Goal: Task Accomplishment & Management: Use online tool/utility

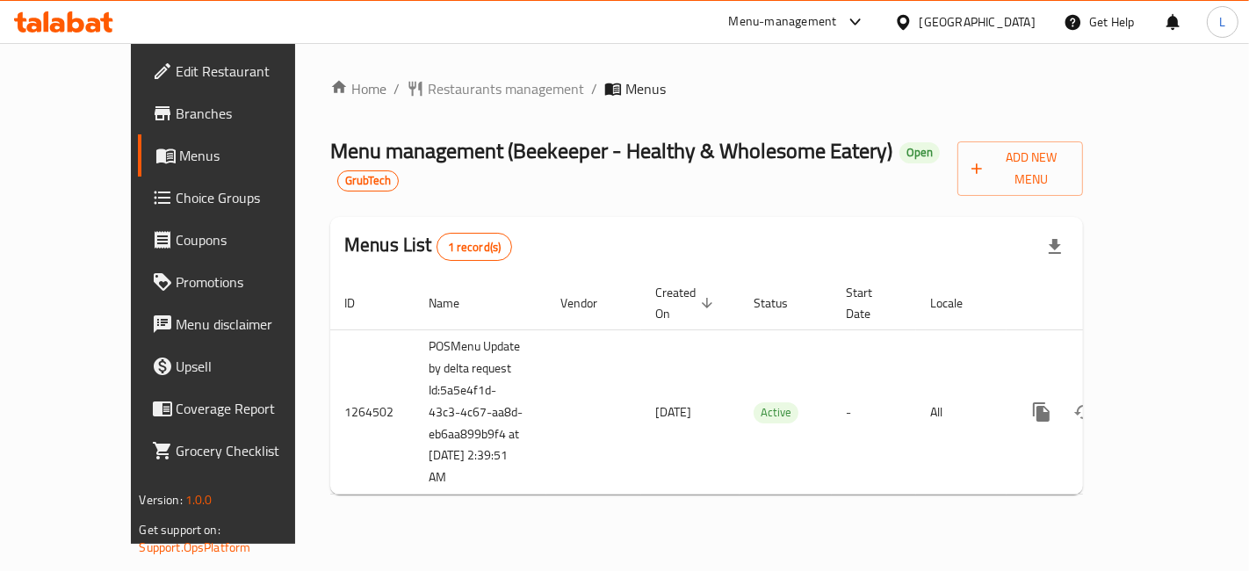
click at [177, 106] on span "Branches" at bounding box center [251, 113] width 148 height 21
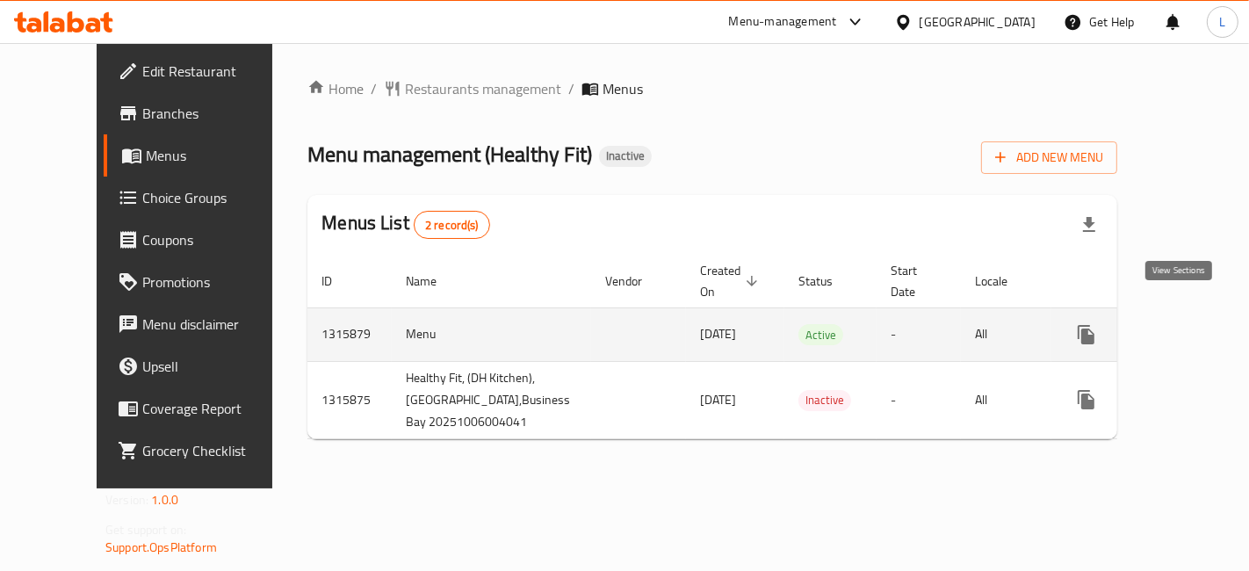
click at [1205, 327] on icon "enhanced table" at bounding box center [1213, 335] width 16 height 16
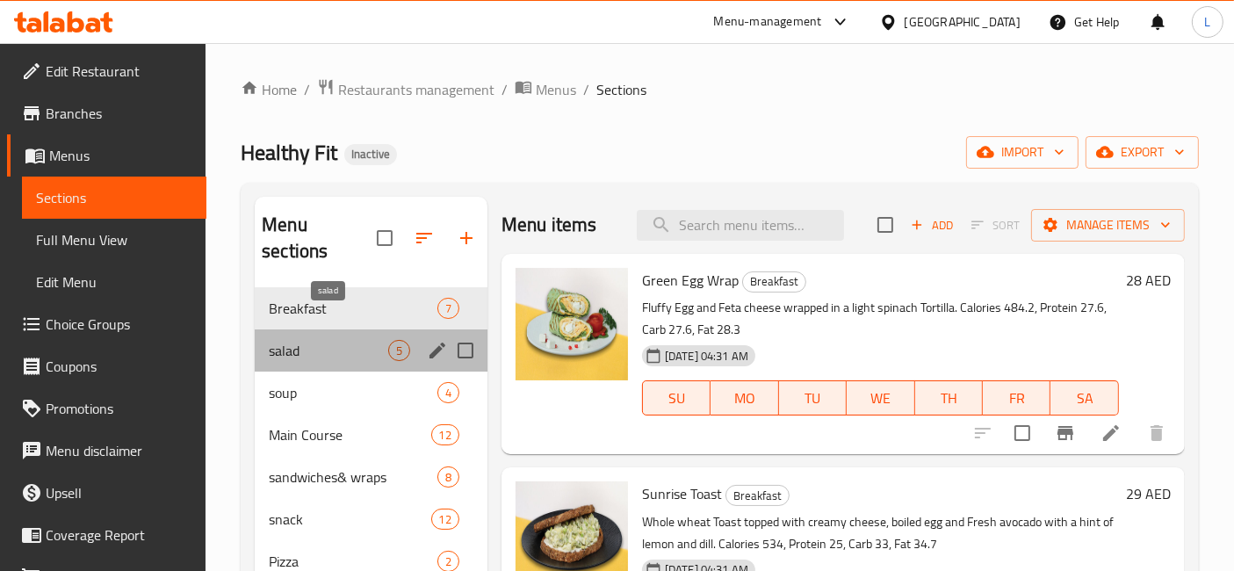
click at [361, 340] on span "salad" at bounding box center [328, 350] width 119 height 21
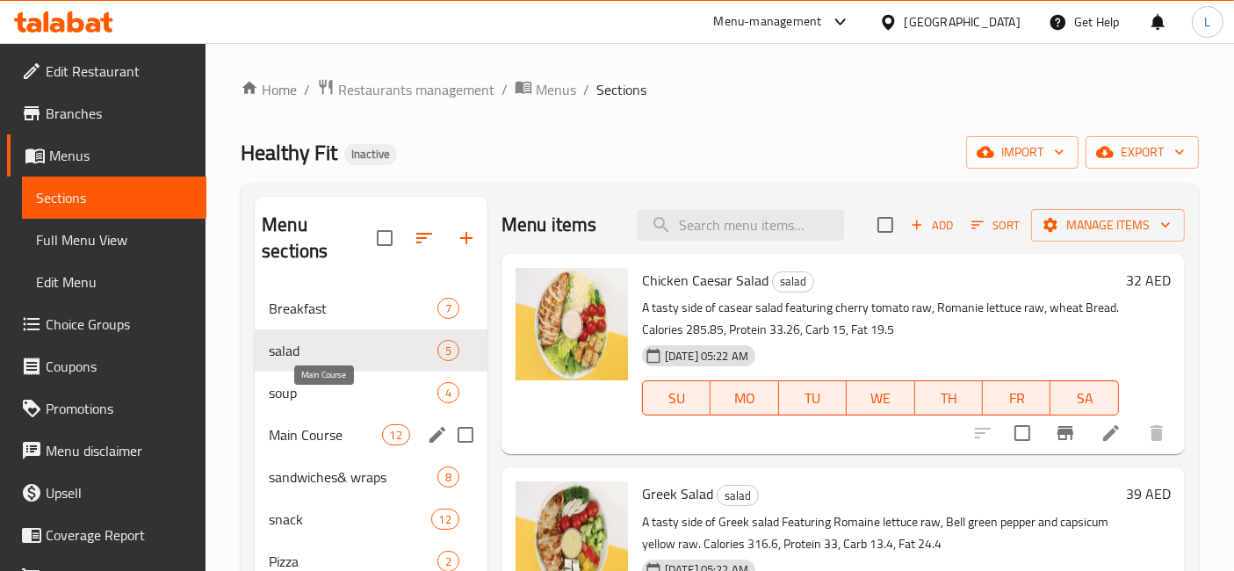
click at [349, 424] on span "Main Course" at bounding box center [325, 434] width 112 height 21
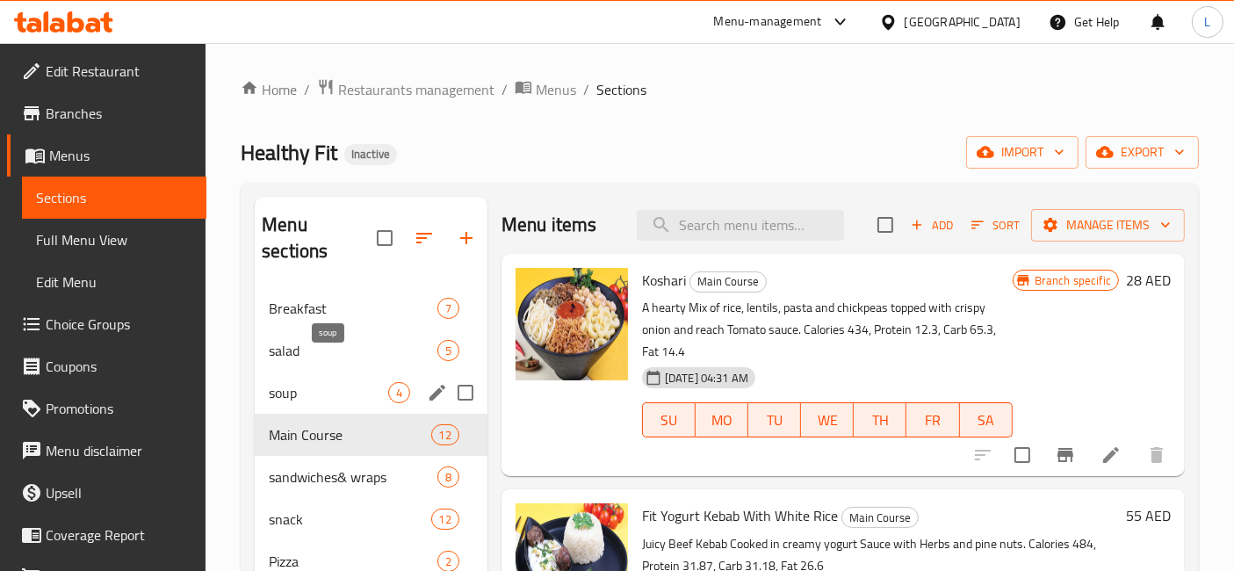
click at [327, 382] on span "soup" at bounding box center [328, 392] width 119 height 21
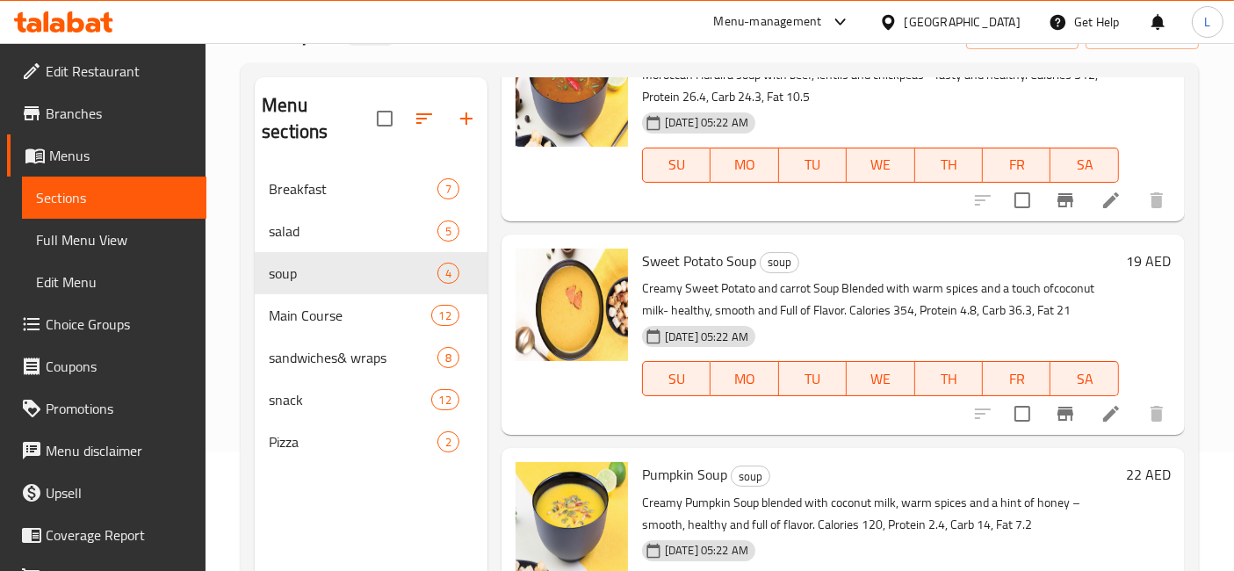
scroll to position [245, 0]
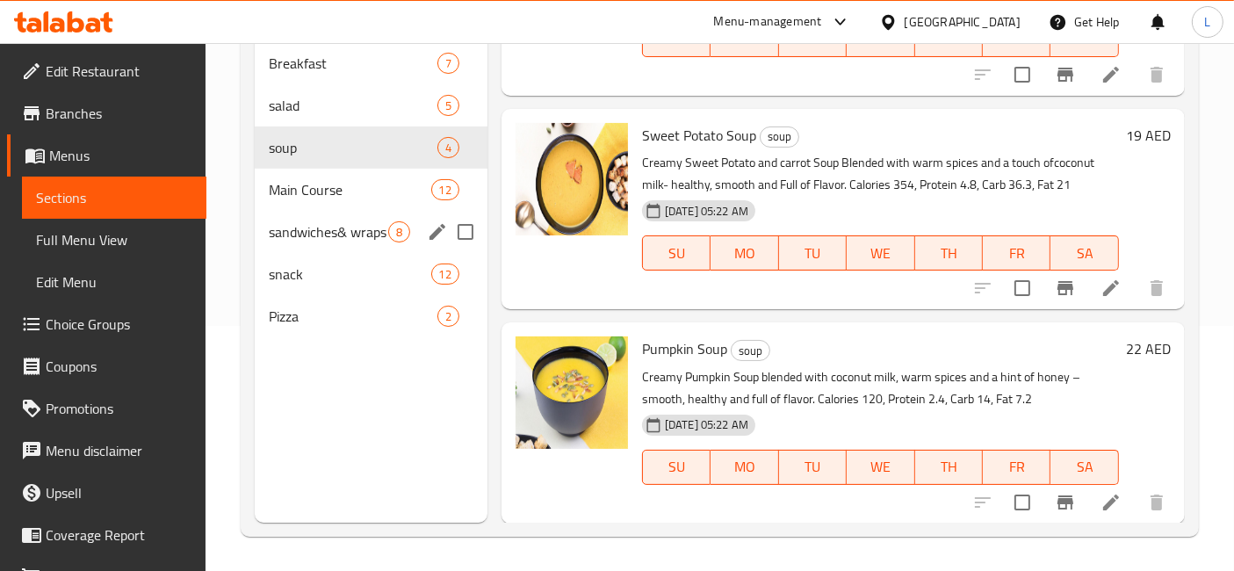
click at [341, 211] on div "sandwiches& wraps 8" at bounding box center [371, 232] width 233 height 42
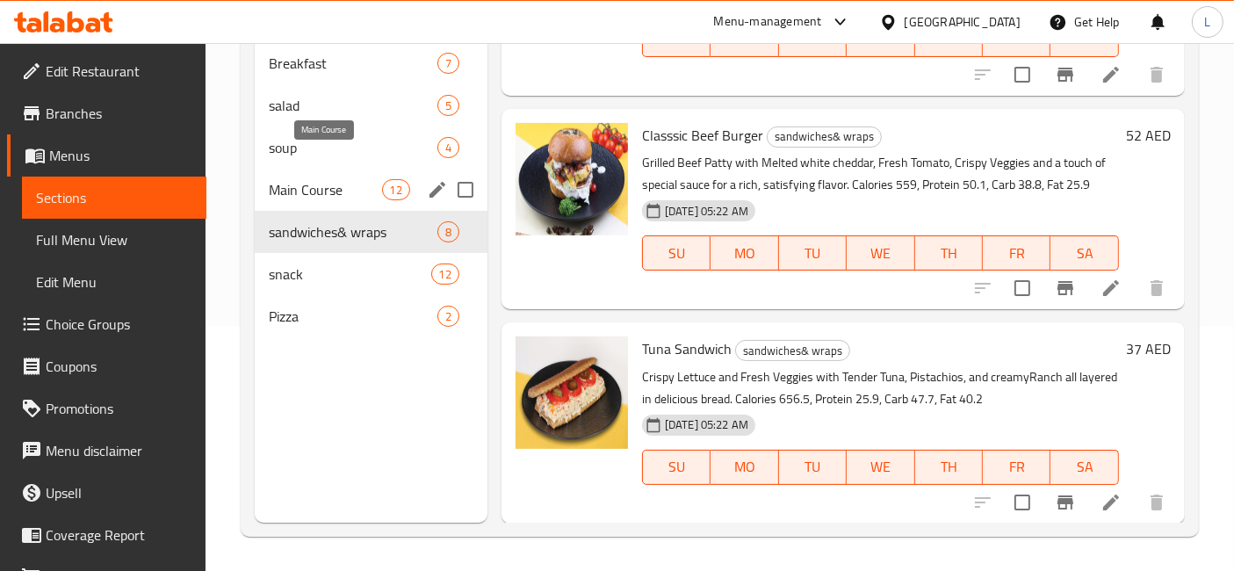
click at [336, 179] on span "Main Course" at bounding box center [325, 189] width 112 height 21
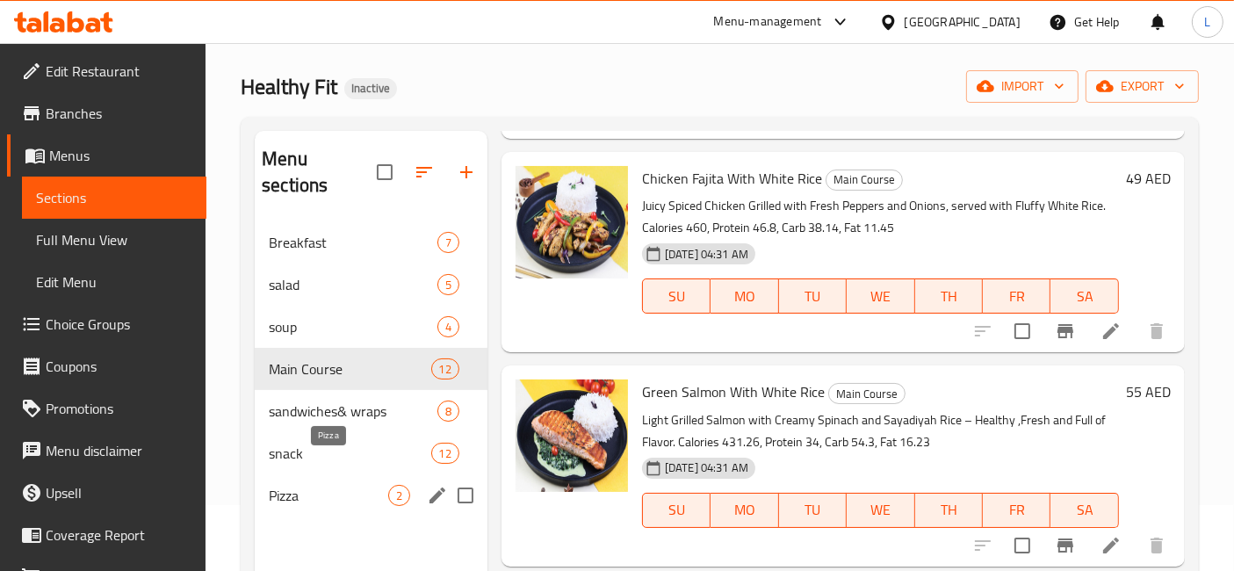
scroll to position [98, 0]
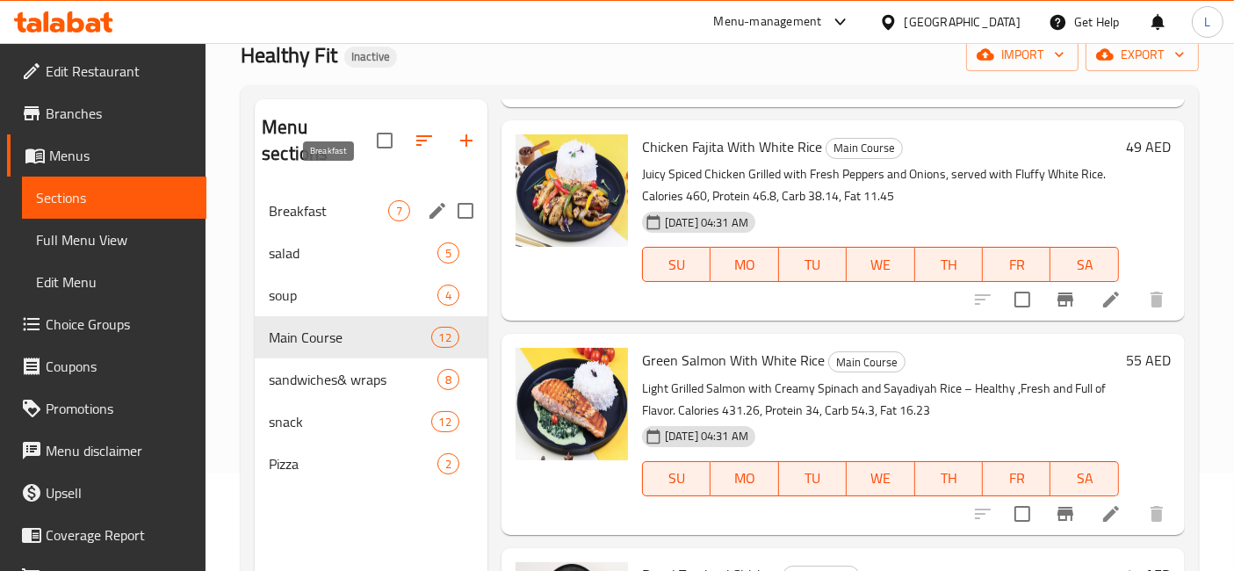
click at [322, 200] on span "Breakfast" at bounding box center [328, 210] width 119 height 21
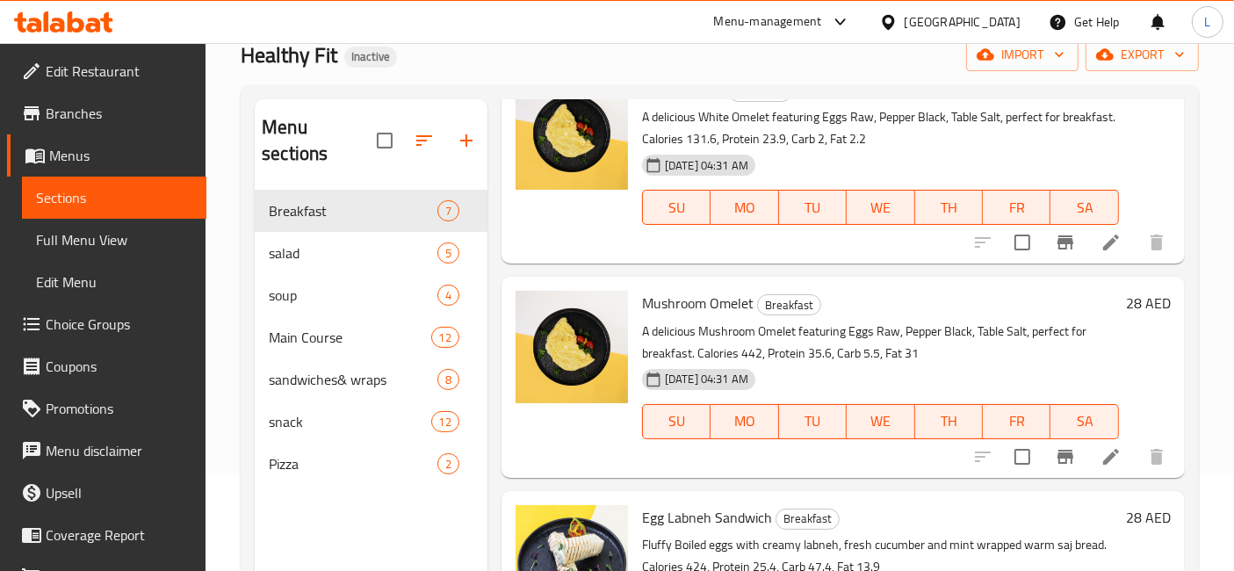
scroll to position [968, 0]
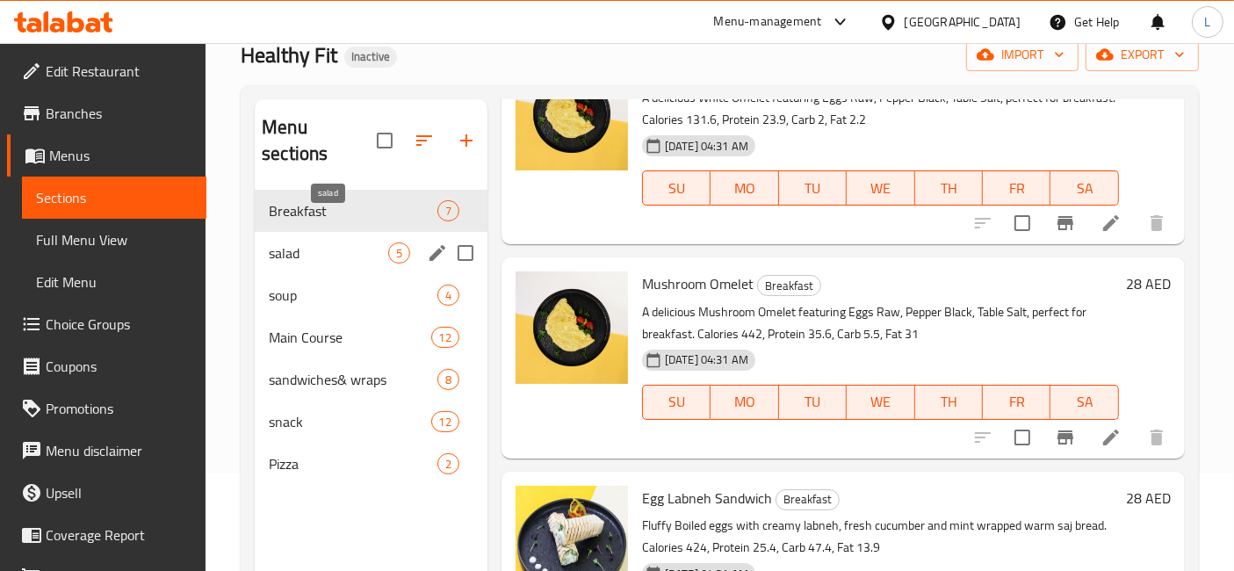
click at [314, 242] on span "salad" at bounding box center [328, 252] width 119 height 21
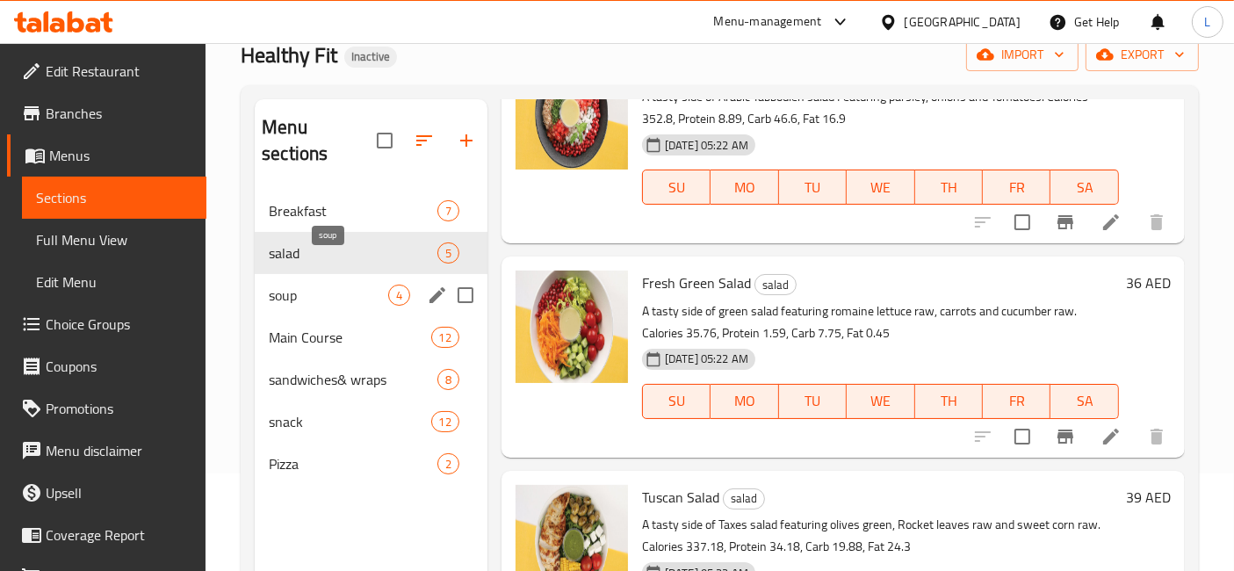
click at [303, 285] on span "soup" at bounding box center [328, 295] width 119 height 21
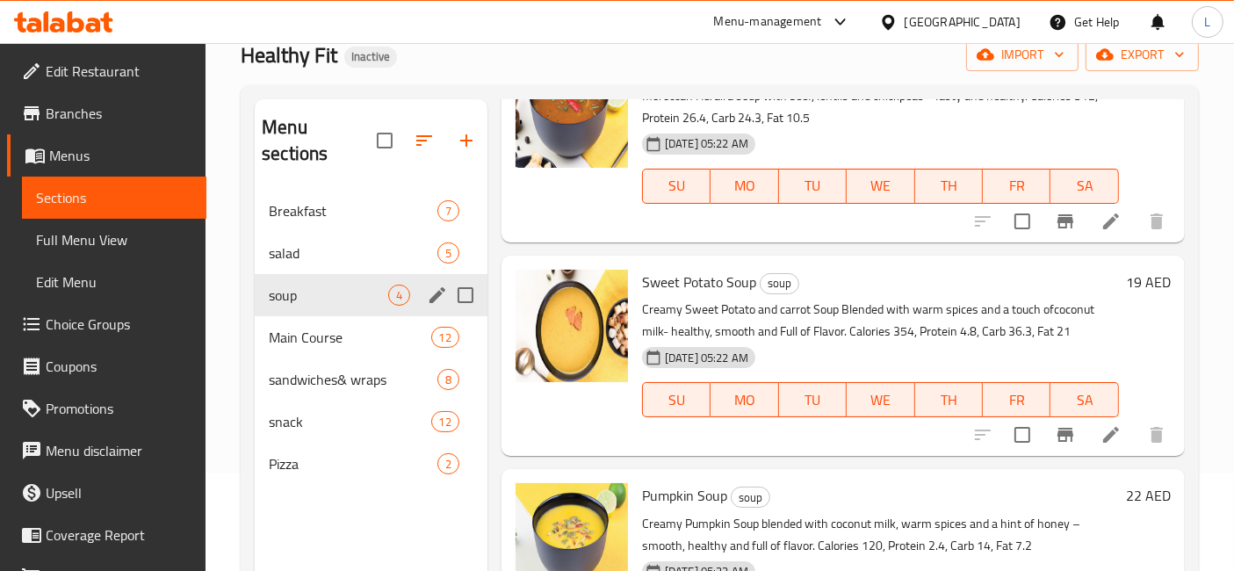
scroll to position [328, 0]
click at [331, 327] on span "Main Course" at bounding box center [325, 337] width 112 height 21
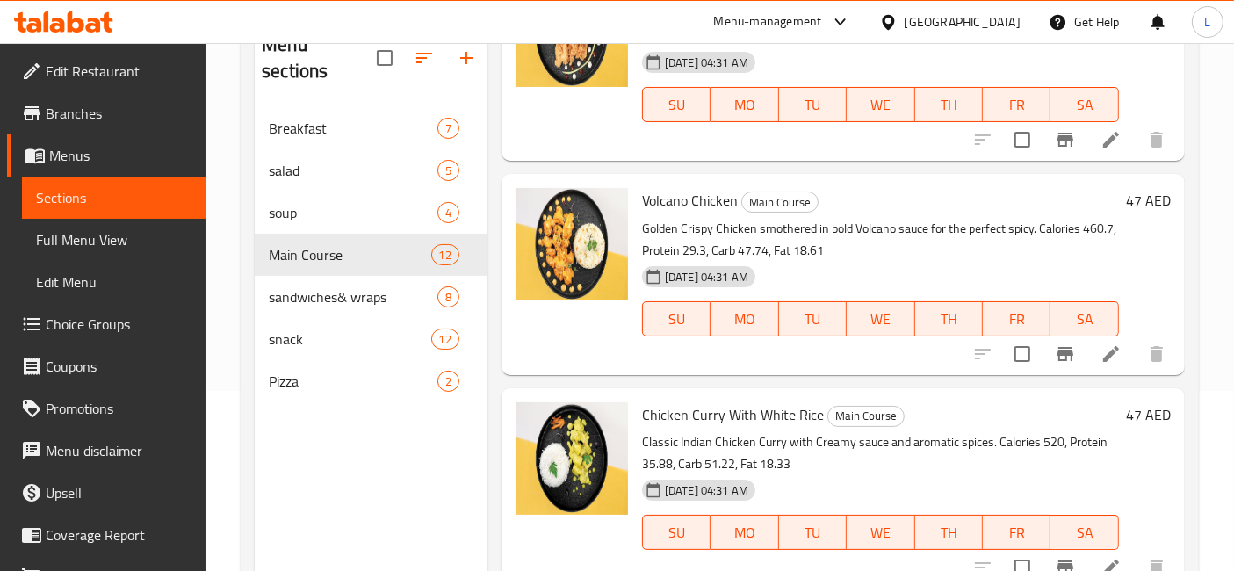
scroll to position [245, 0]
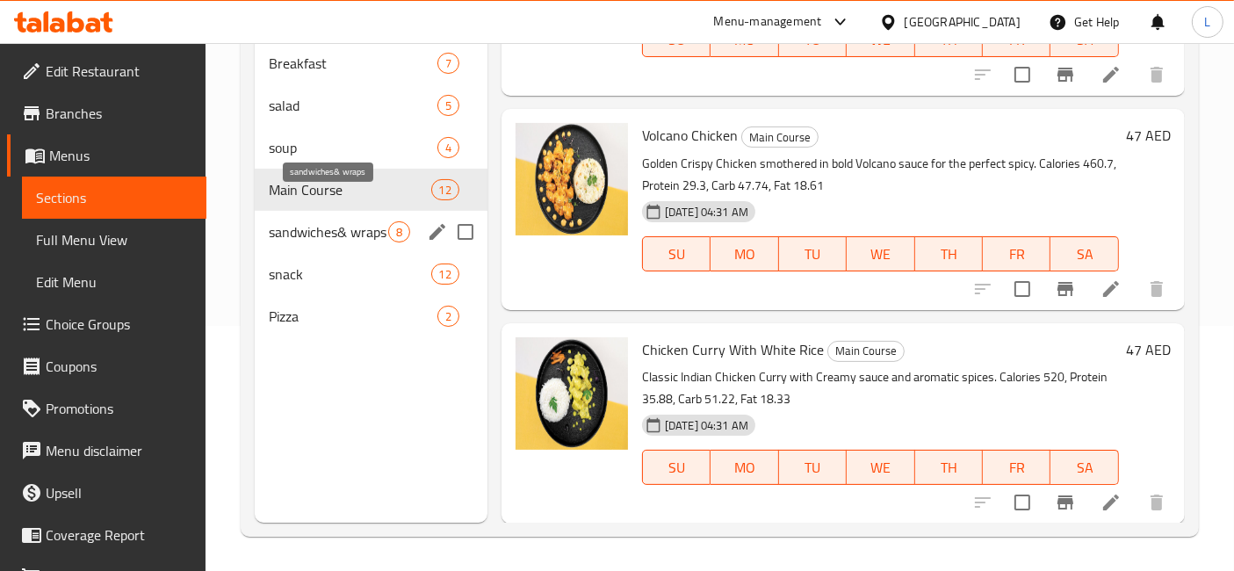
click at [351, 221] on span "sandwiches& wraps" at bounding box center [328, 231] width 119 height 21
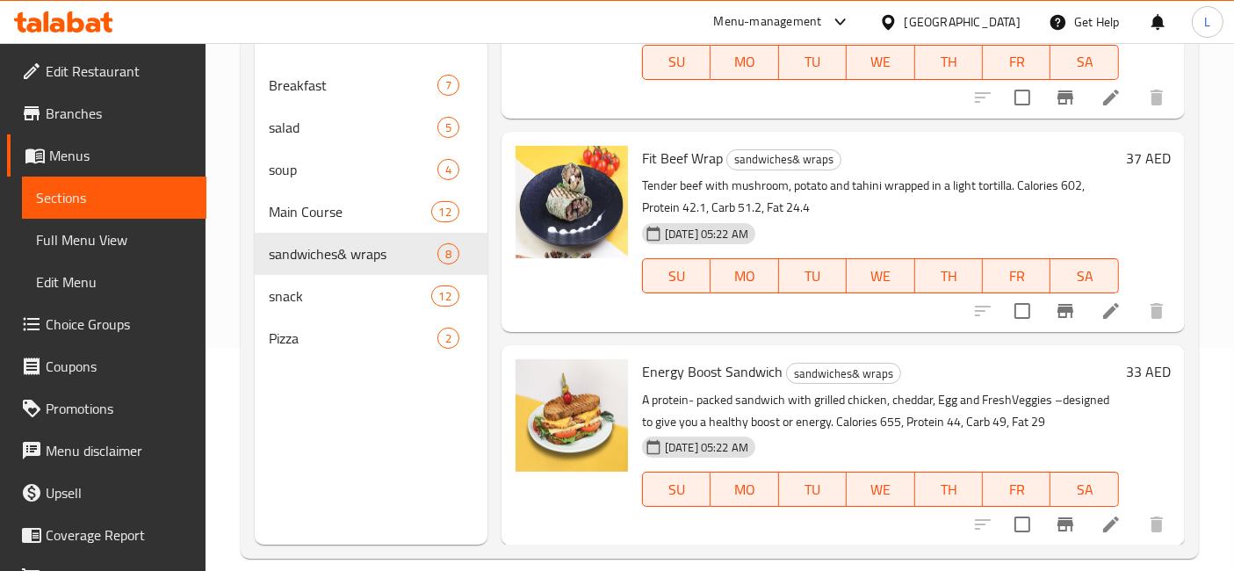
scroll to position [245, 0]
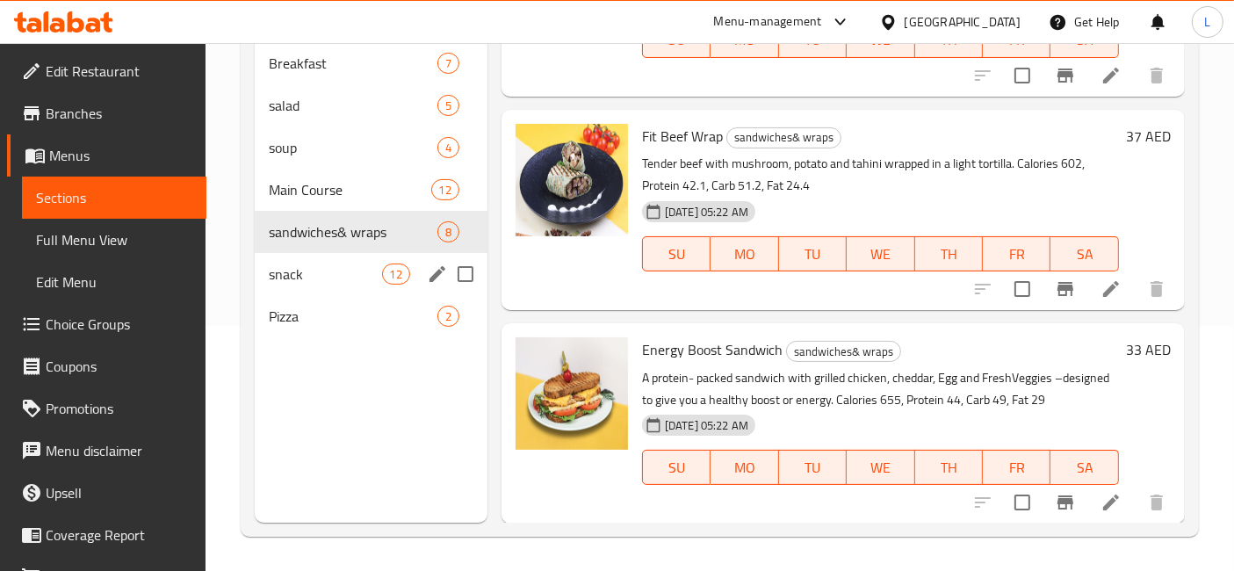
click at [295, 257] on div "snack 12" at bounding box center [371, 274] width 233 height 42
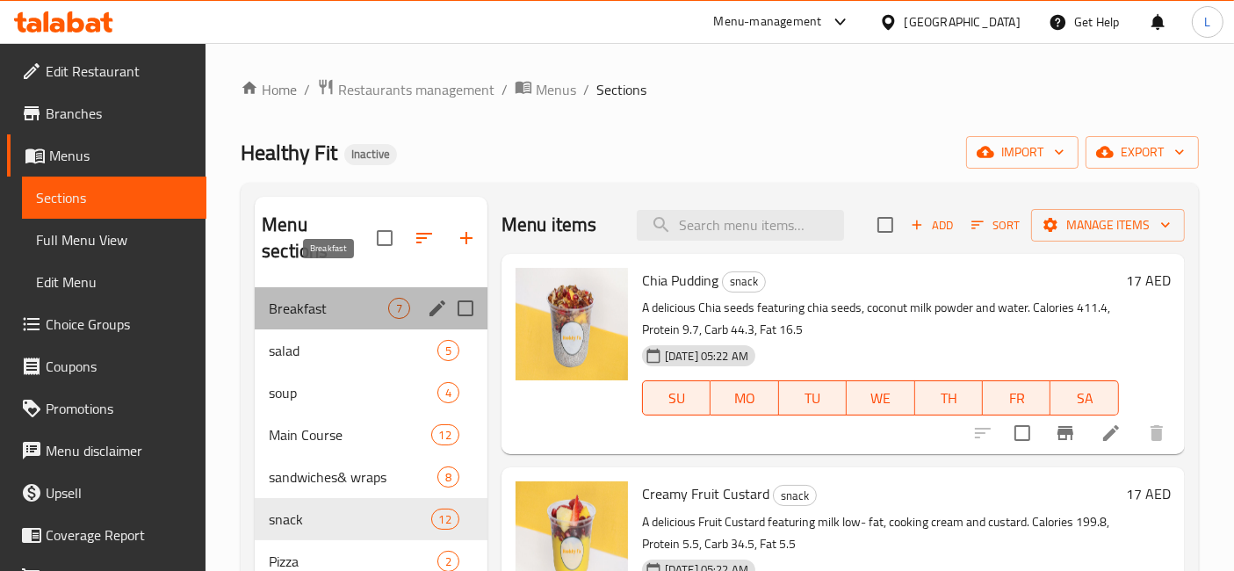
click at [319, 298] on span "Breakfast" at bounding box center [328, 308] width 119 height 21
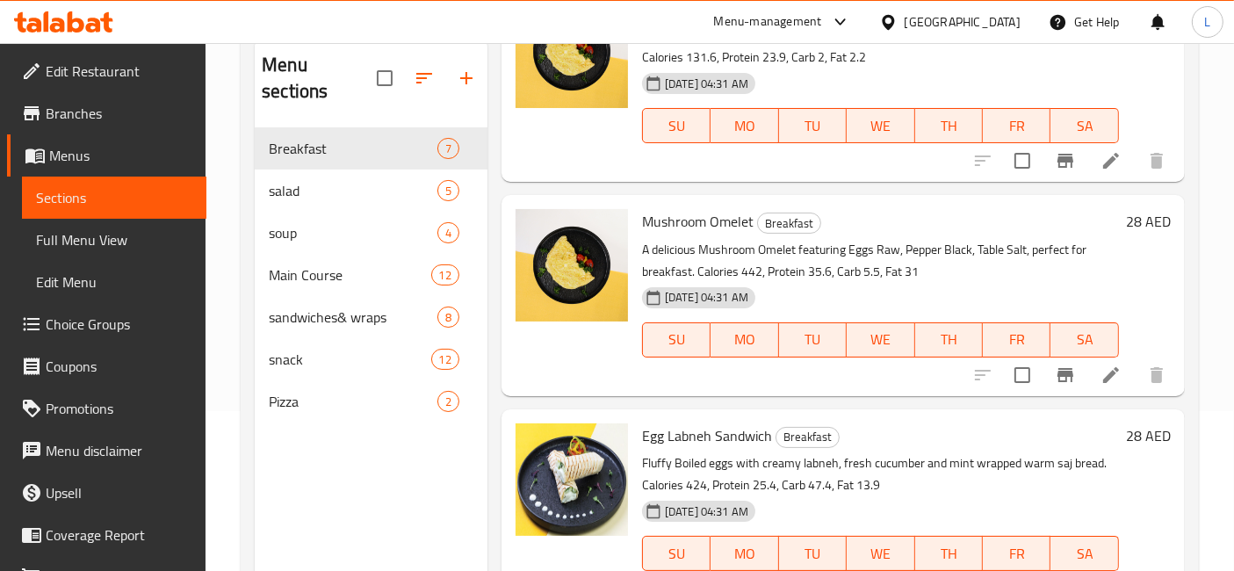
scroll to position [50, 0]
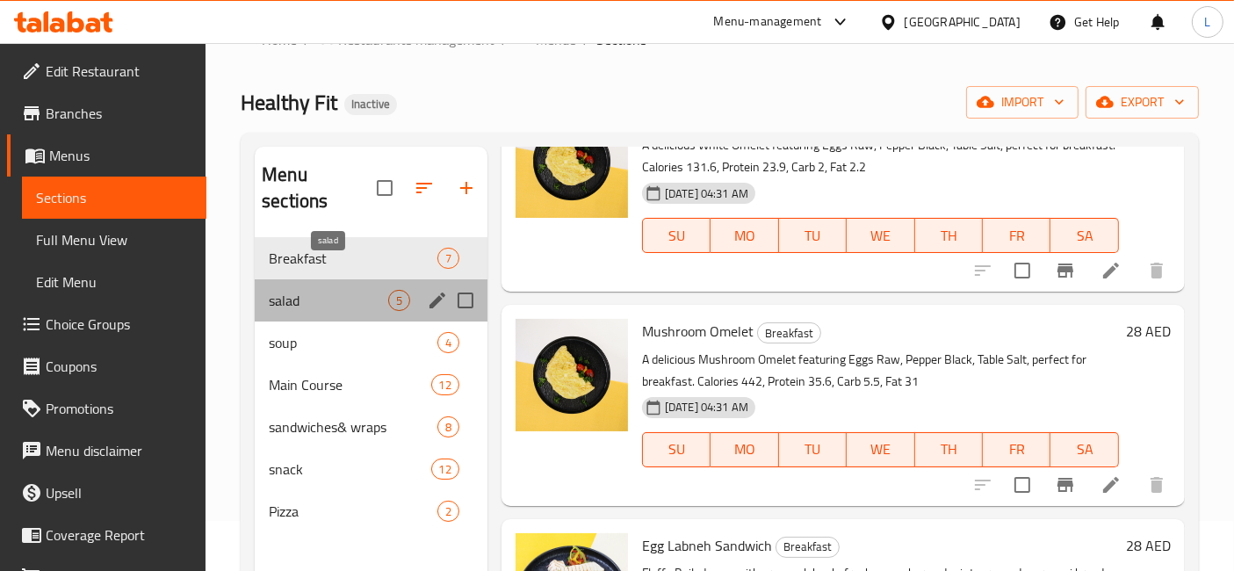
click at [303, 290] on span "salad" at bounding box center [328, 300] width 119 height 21
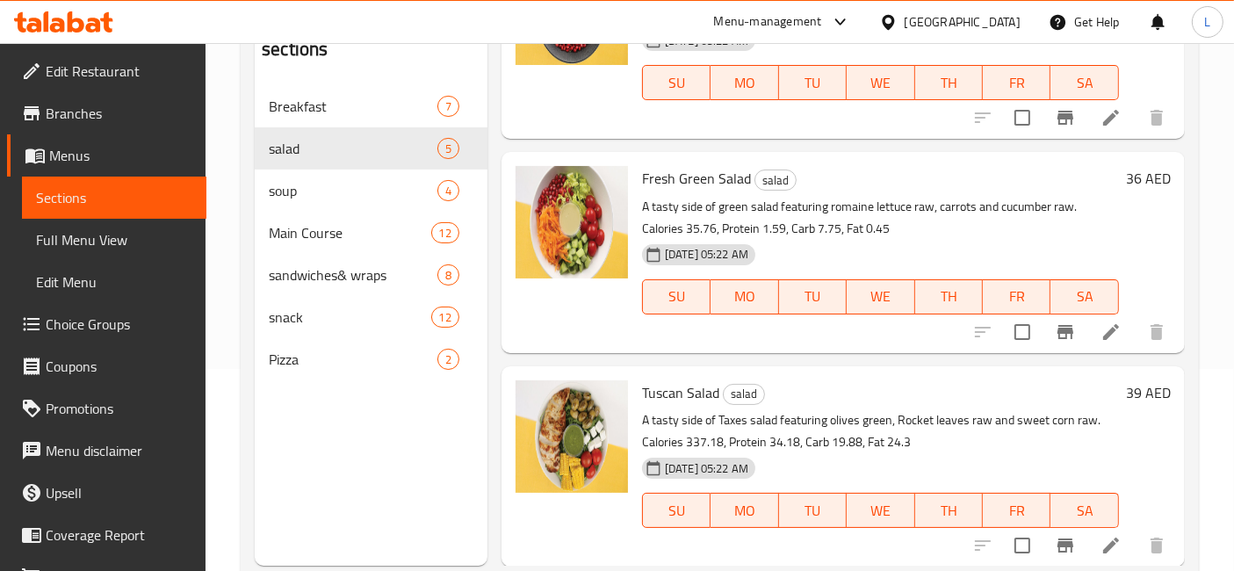
scroll to position [245, 0]
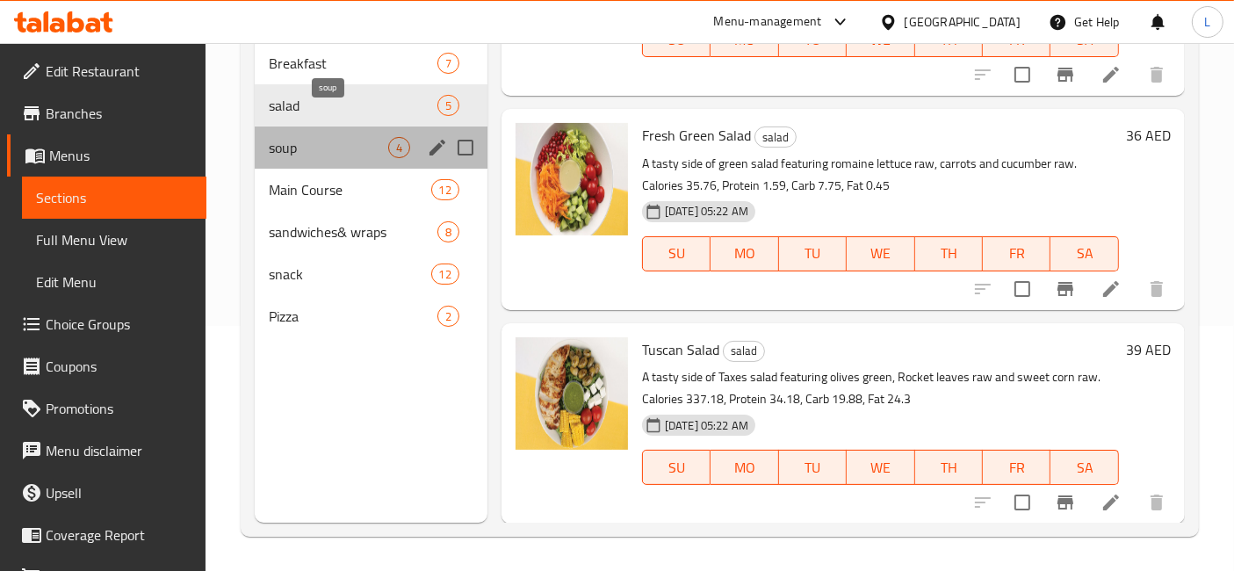
click at [300, 137] on span "soup" at bounding box center [328, 147] width 119 height 21
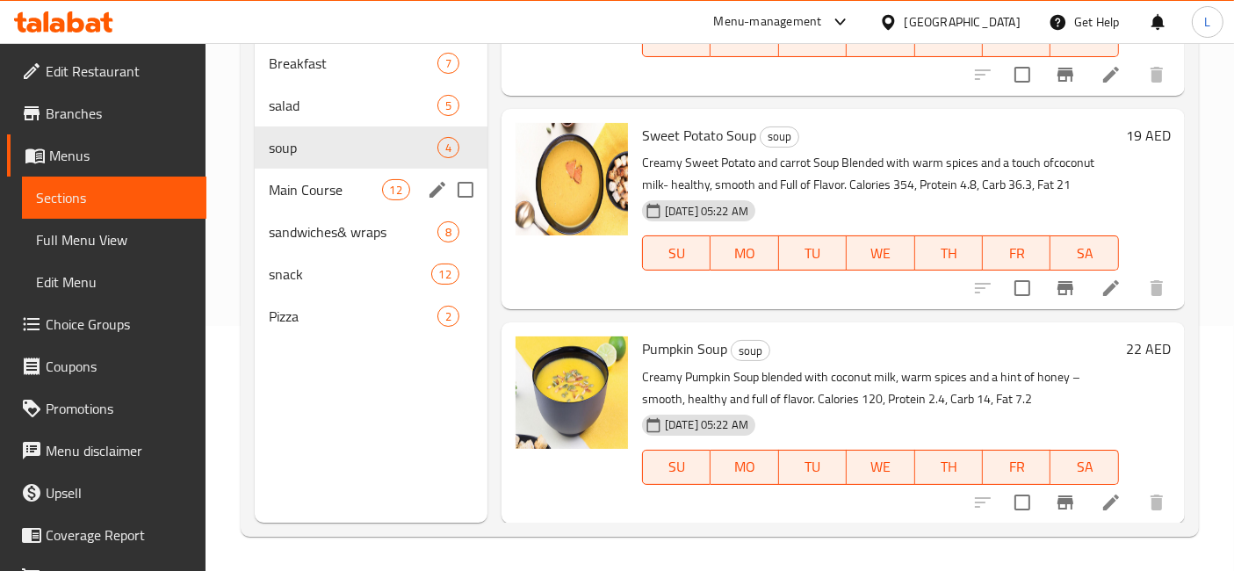
click at [324, 179] on span "Main Course" at bounding box center [325, 189] width 112 height 21
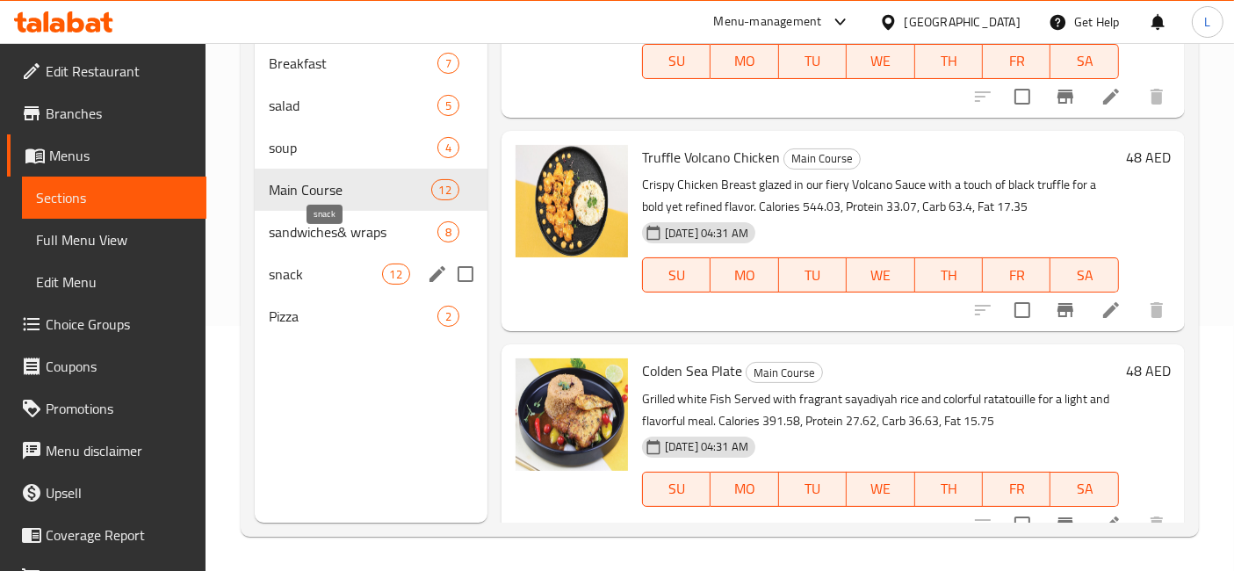
click at [296, 264] on span "snack" at bounding box center [325, 274] width 112 height 21
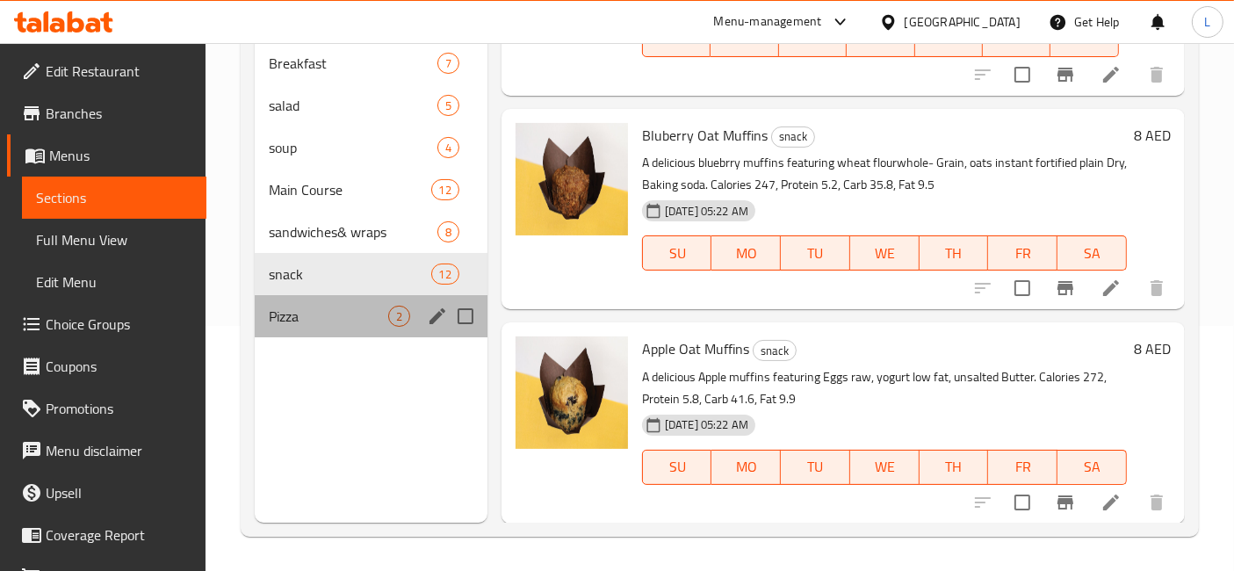
click at [293, 300] on div "Pizza 2" at bounding box center [371, 316] width 233 height 42
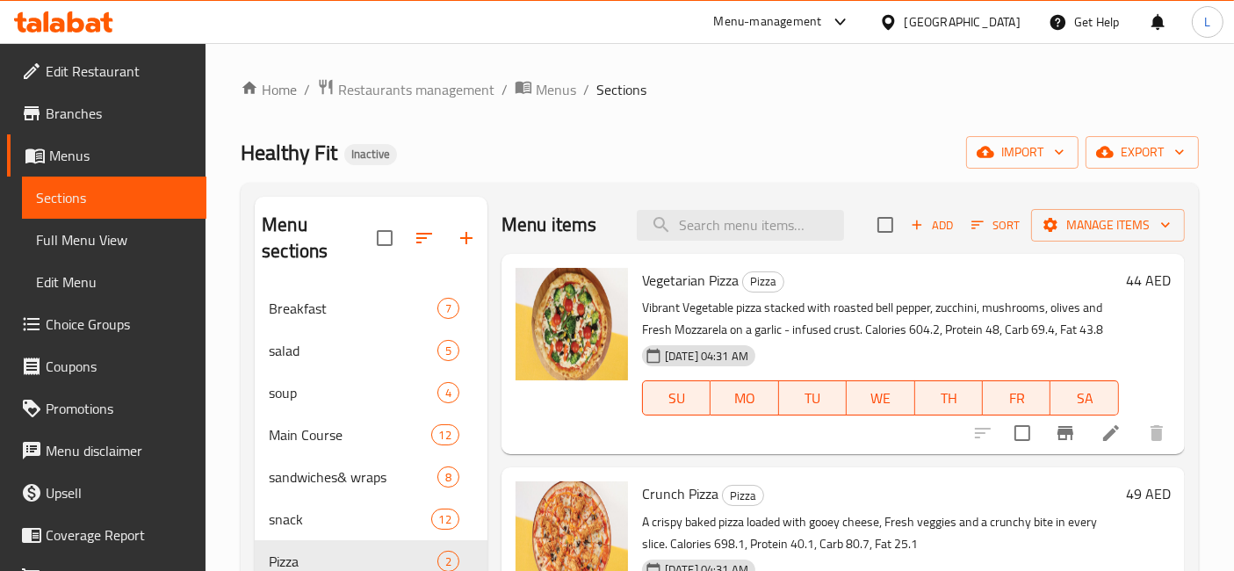
click at [76, 18] on icon at bounding box center [76, 21] width 17 height 21
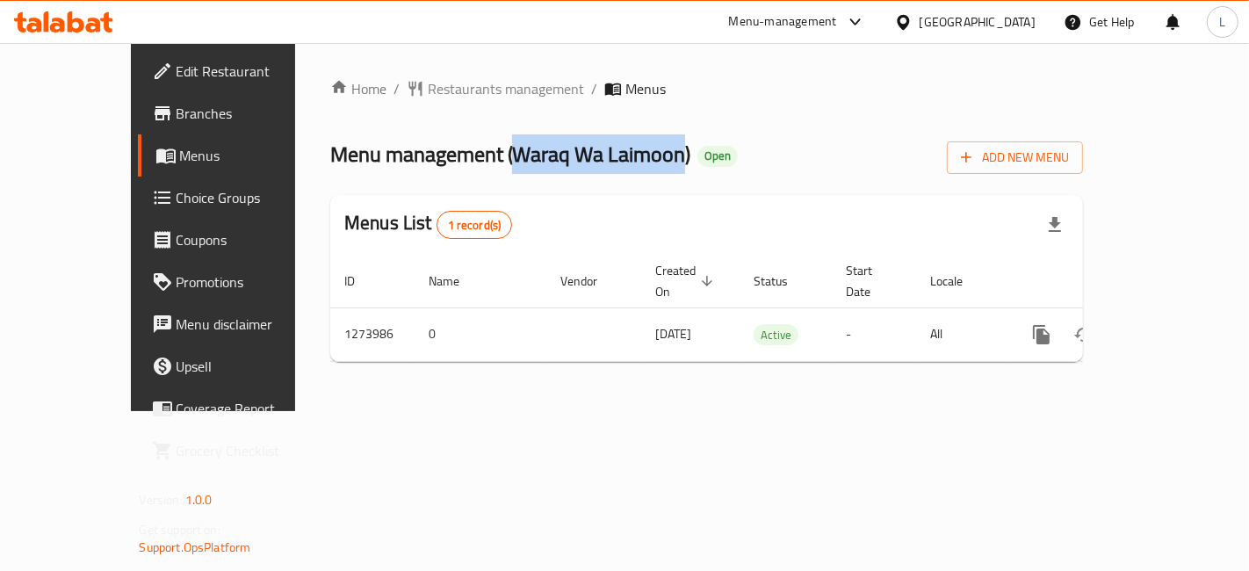
drag, startPoint x: 426, startPoint y: 148, endPoint x: 596, endPoint y: 148, distance: 169.6
click at [596, 148] on span "Menu management ( Waraq Wa Laimoon )" at bounding box center [510, 154] width 360 height 40
copy span "Waraq Wa Laimoon"
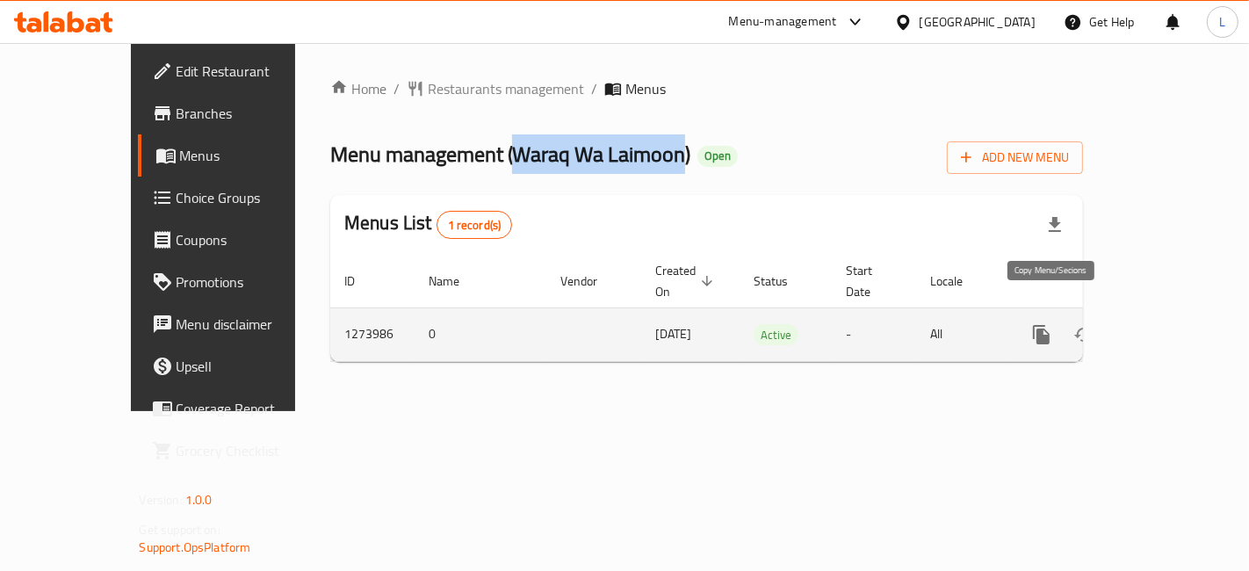
click at [1050, 325] on icon "more" at bounding box center [1041, 334] width 17 height 19
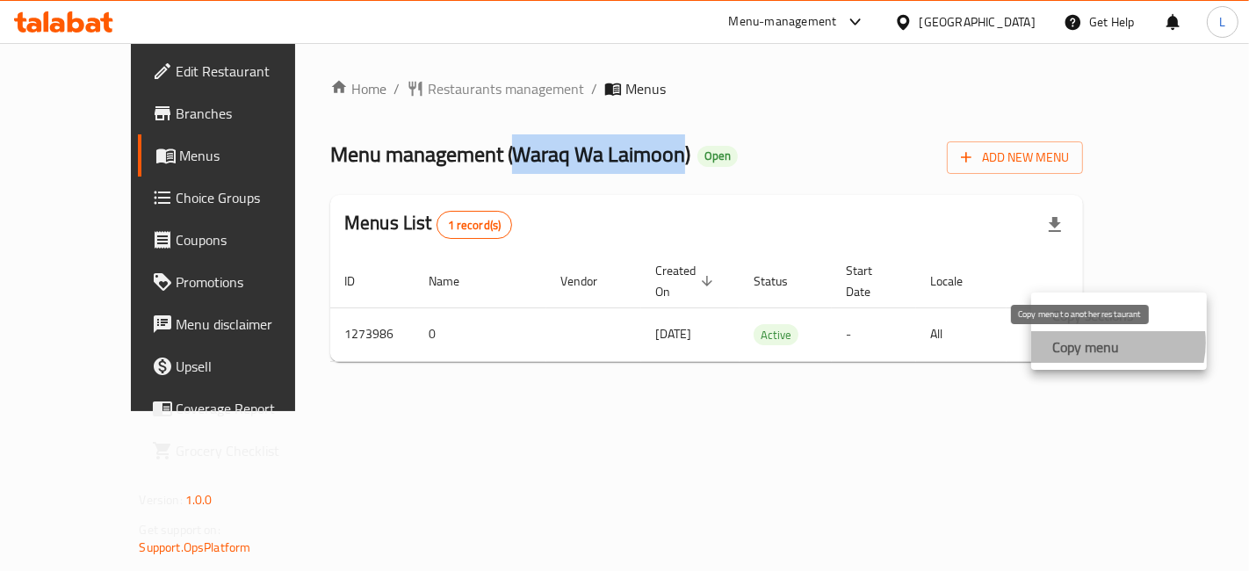
click at [1103, 343] on strong "Copy menu" at bounding box center [1086, 346] width 67 height 21
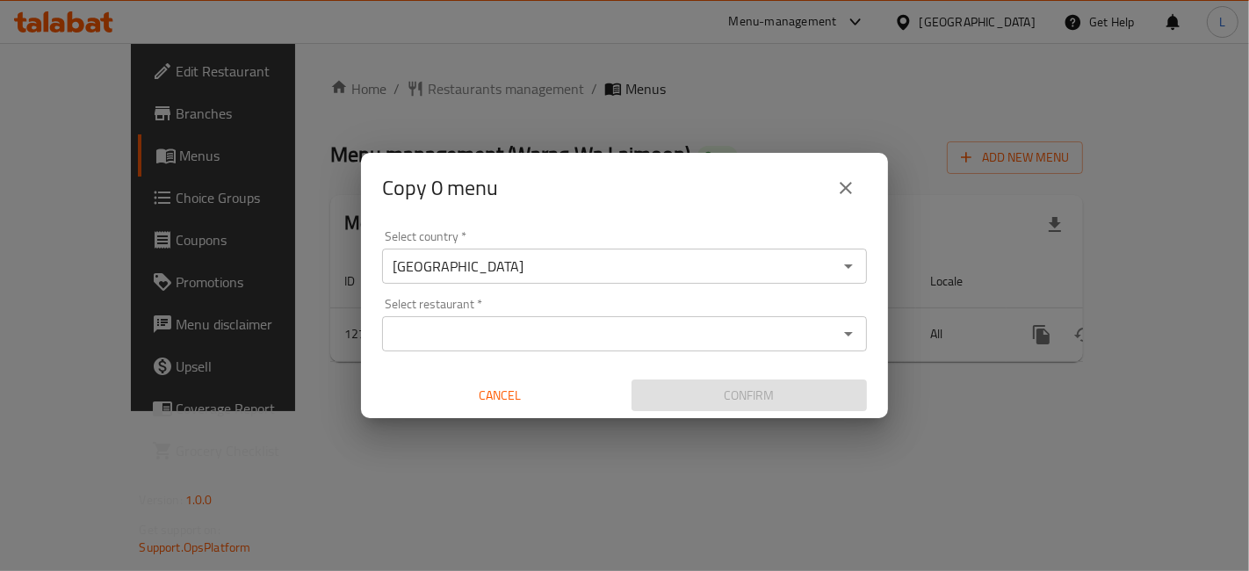
click at [529, 327] on input "Select restaurant   *" at bounding box center [609, 334] width 445 height 25
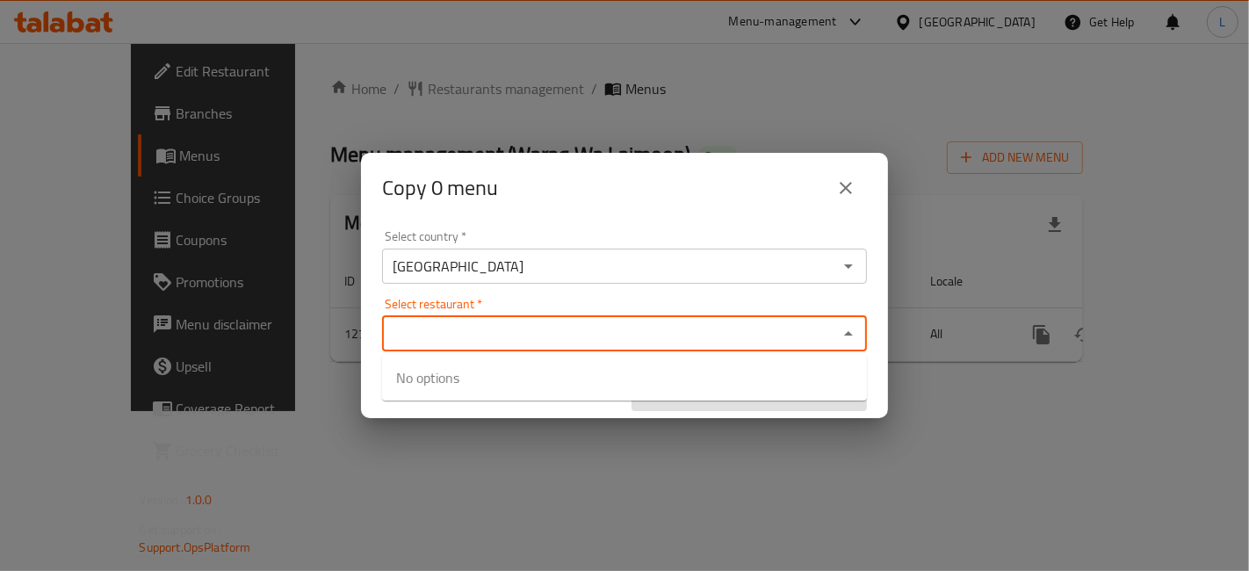
paste input "Waraq Wa Laimoon"
type input "Waraq Wa Laimoon"
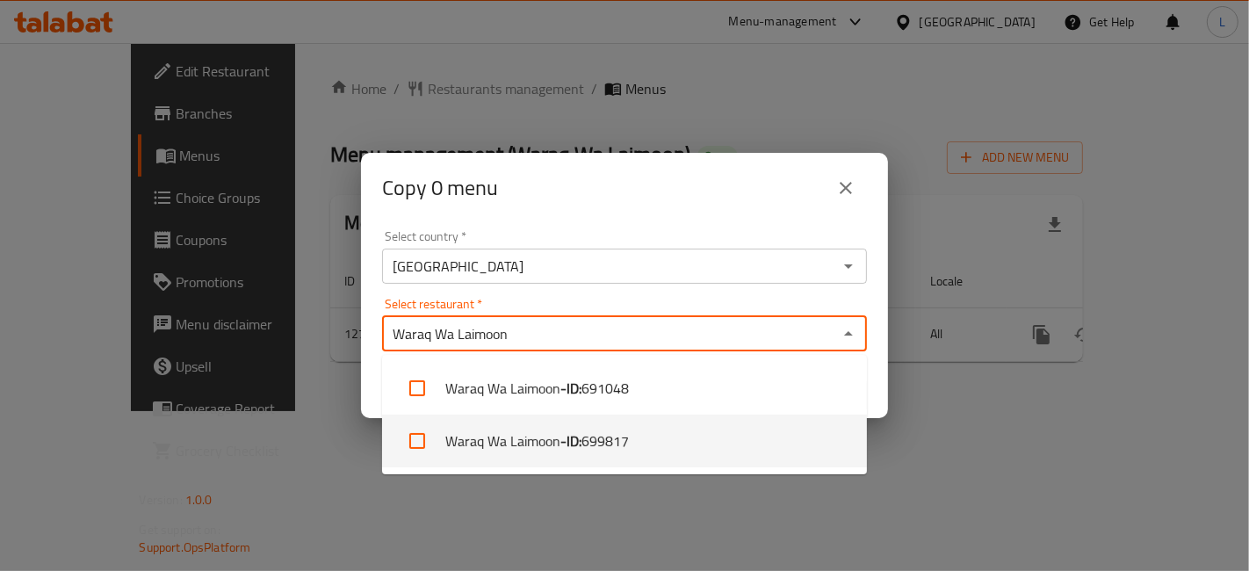
click at [549, 447] on li "Waraq Wa Laimoon - ID: 699817" at bounding box center [624, 441] width 485 height 53
checkbox input "true"
click at [918, 453] on div "Copy 0 menu Select country   * United Arab Emirates Select country * Select res…" at bounding box center [624, 285] width 1249 height 571
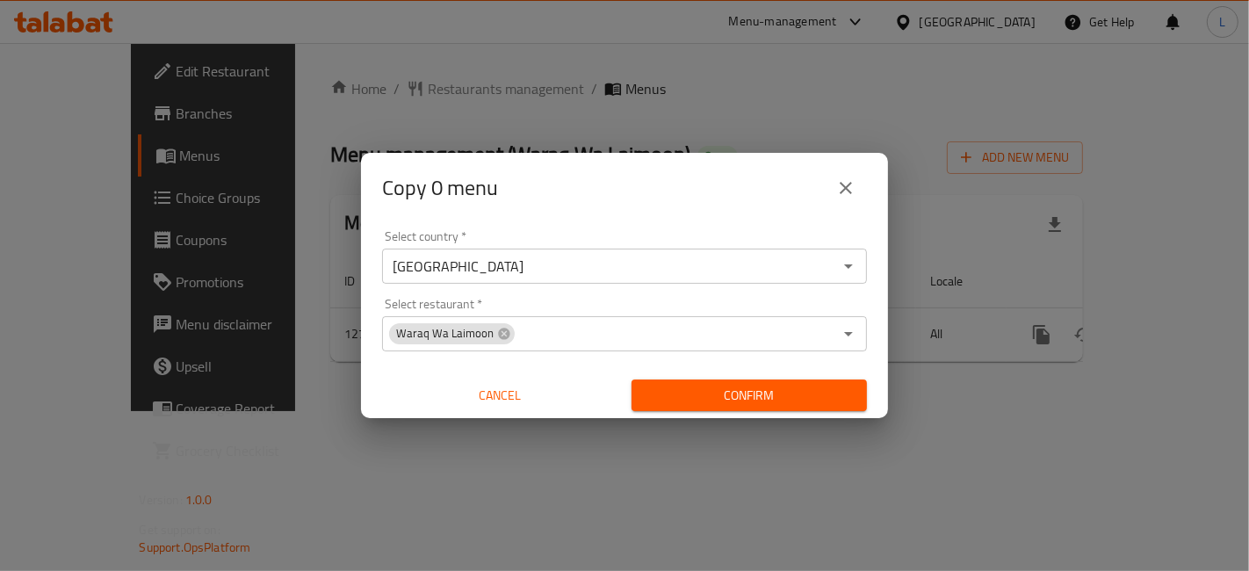
click at [779, 395] on span "Confirm" at bounding box center [749, 396] width 207 height 22
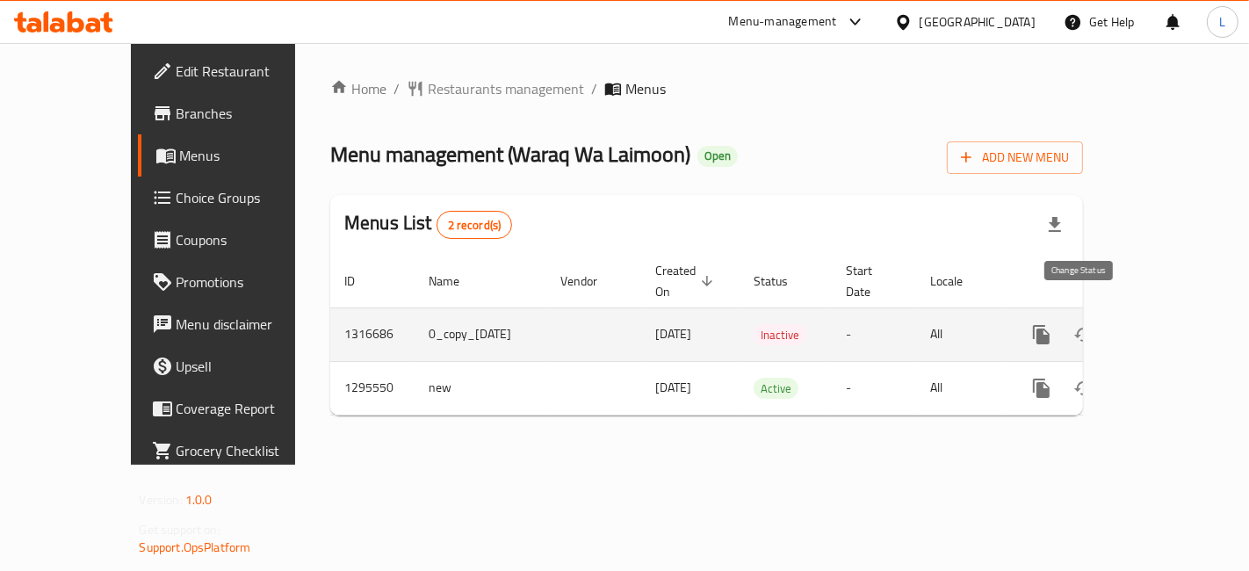
click at [1095, 324] on icon "enhanced table" at bounding box center [1084, 334] width 21 height 21
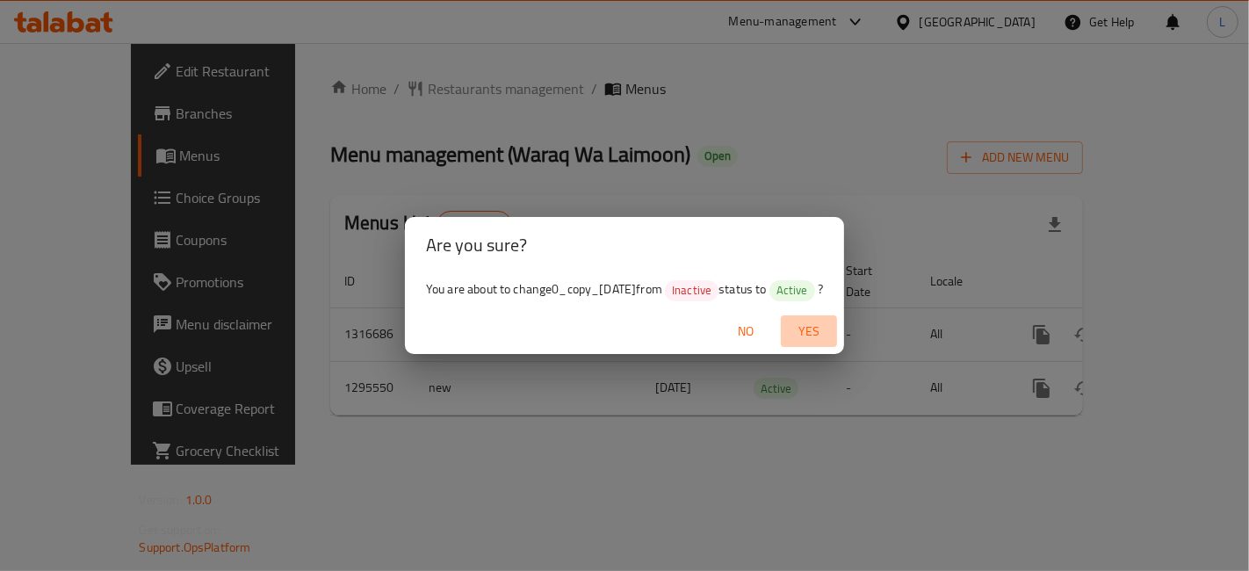
click at [828, 327] on span "Yes" at bounding box center [809, 332] width 42 height 22
